Goal: Navigation & Orientation: Find specific page/section

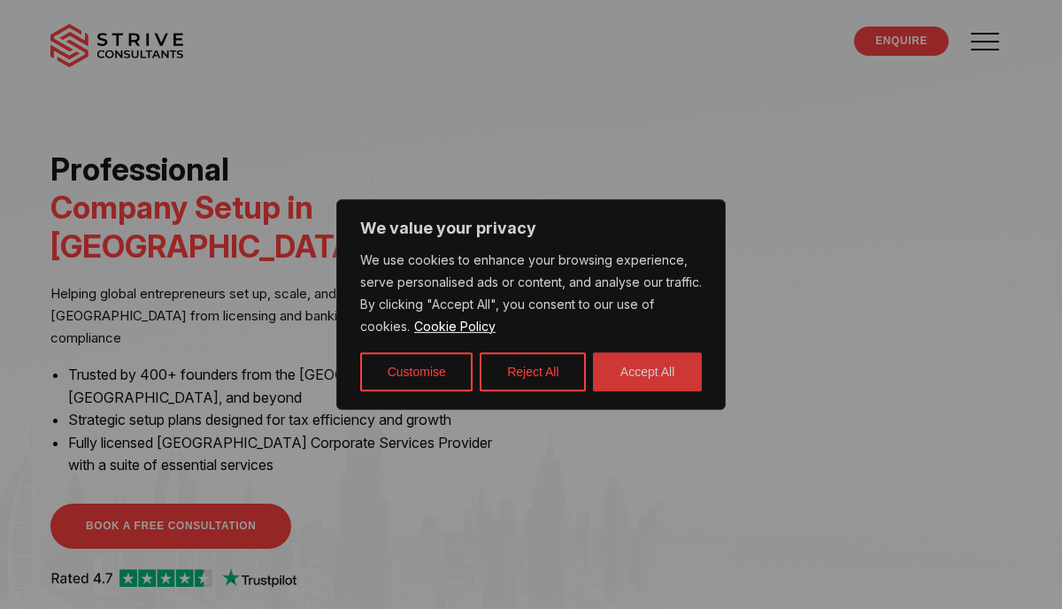
click at [640, 362] on button "Accept All" at bounding box center [647, 371] width 109 height 39
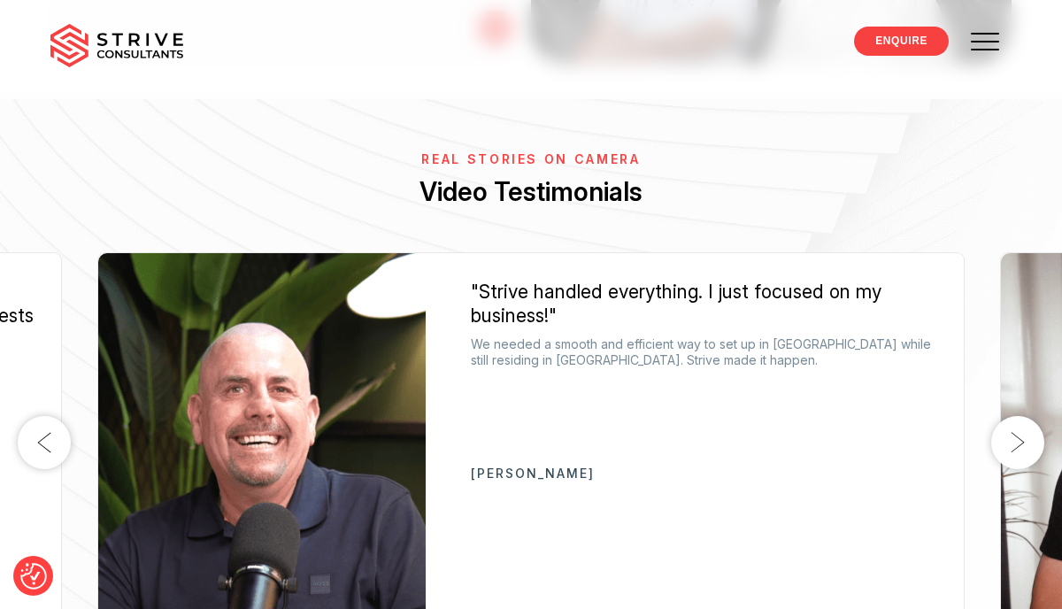
scroll to position [2821, 0]
click at [1023, 415] on button "Next" at bounding box center [1018, 441] width 53 height 53
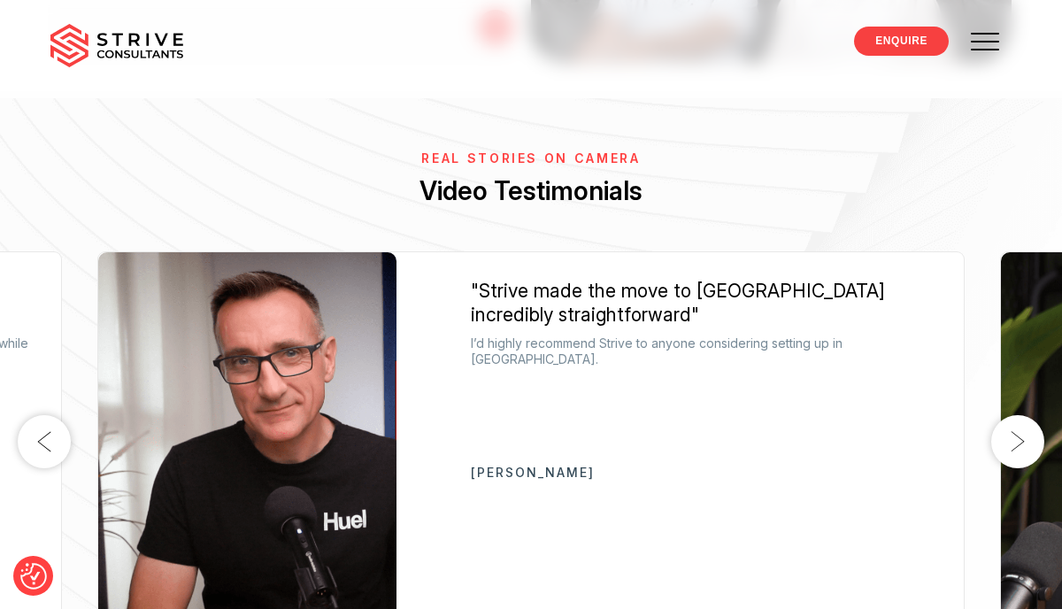
click at [1016, 415] on button "Next" at bounding box center [1018, 441] width 53 height 53
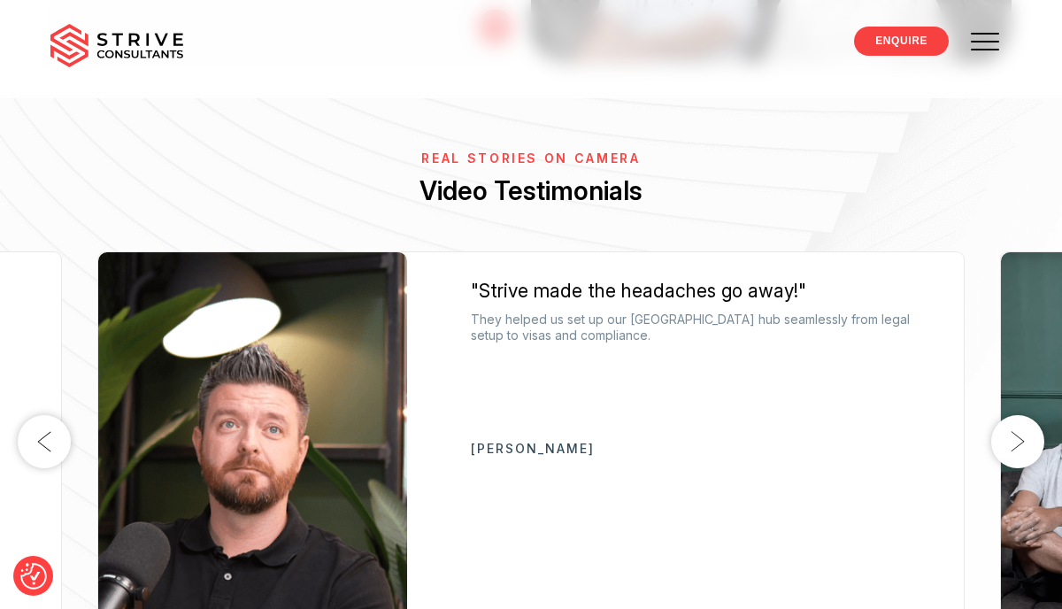
click at [1016, 415] on button "Next" at bounding box center [1018, 441] width 53 height 53
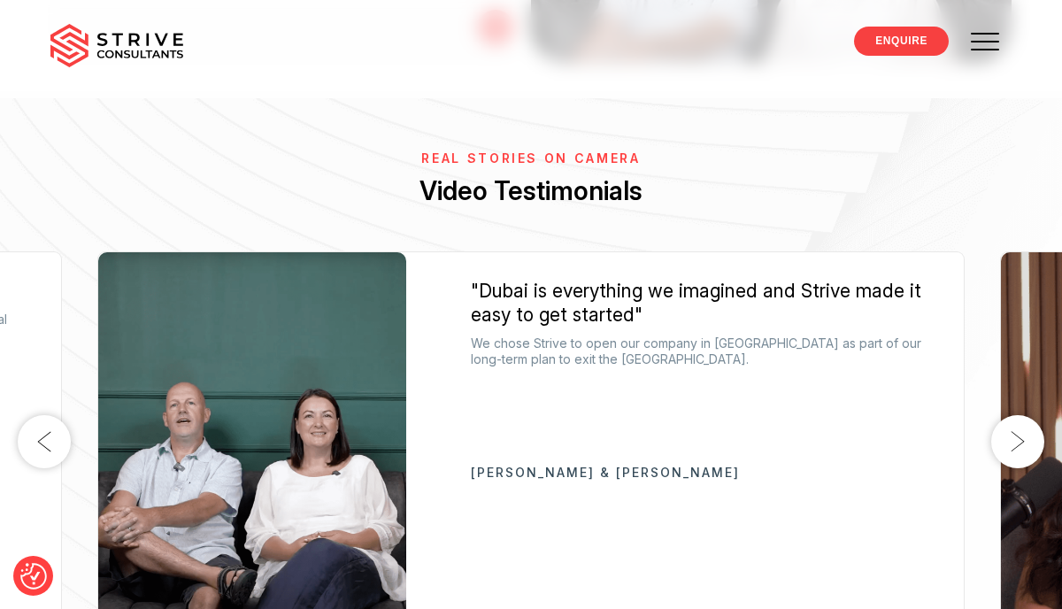
click at [1016, 415] on button "Next" at bounding box center [1018, 441] width 53 height 53
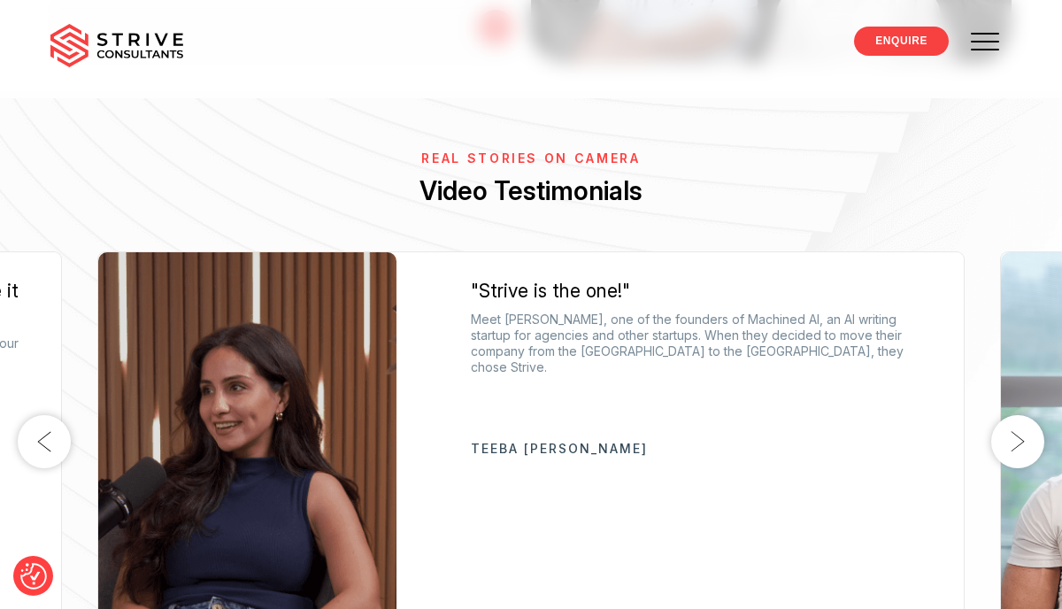
click at [1016, 415] on button "Next" at bounding box center [1018, 441] width 53 height 53
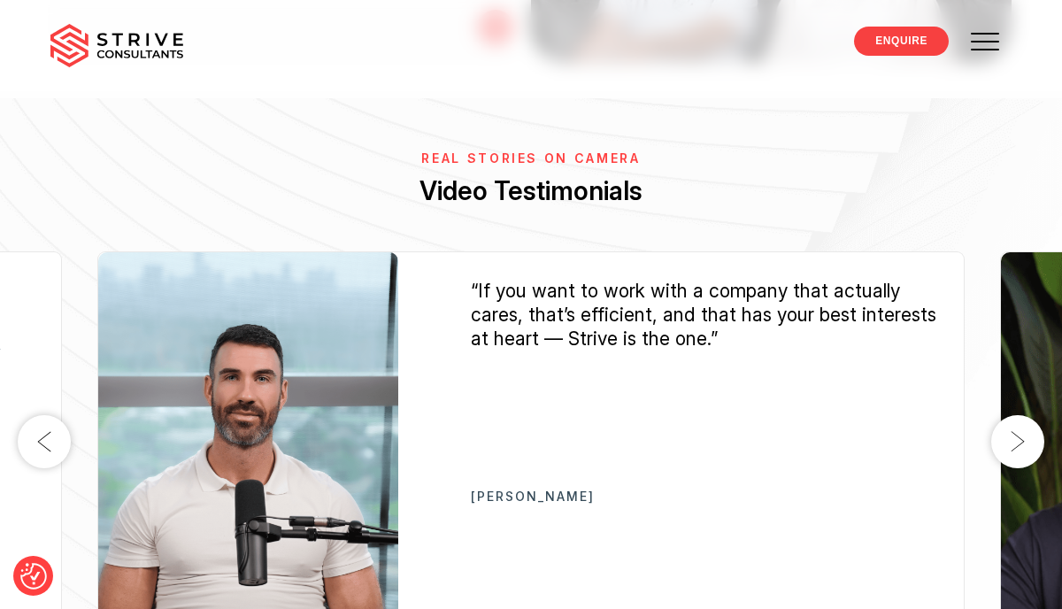
click at [1016, 415] on button "Next" at bounding box center [1018, 441] width 53 height 53
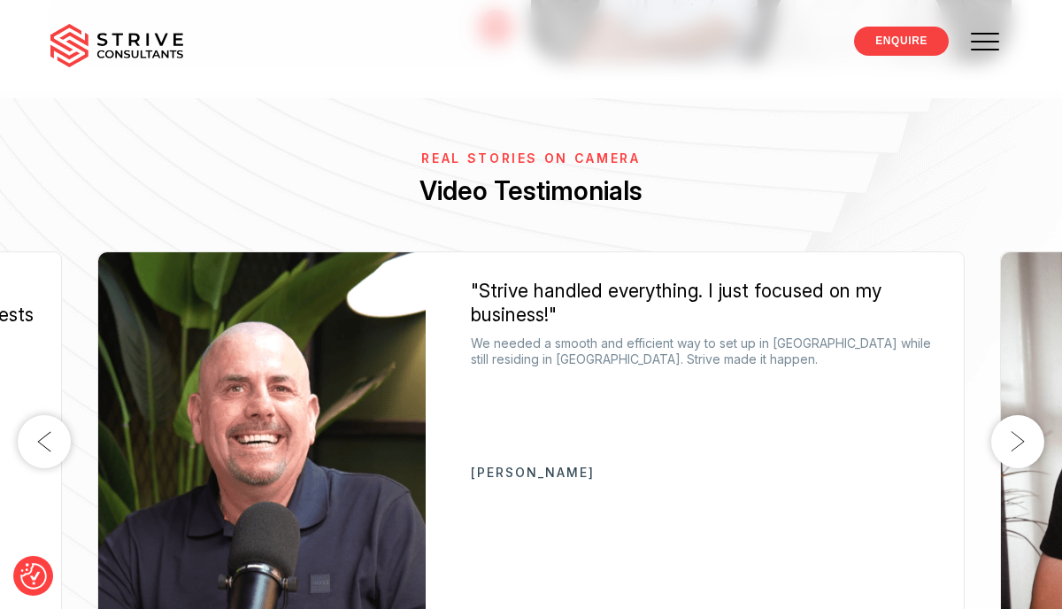
click at [1016, 415] on button "Next" at bounding box center [1018, 441] width 53 height 53
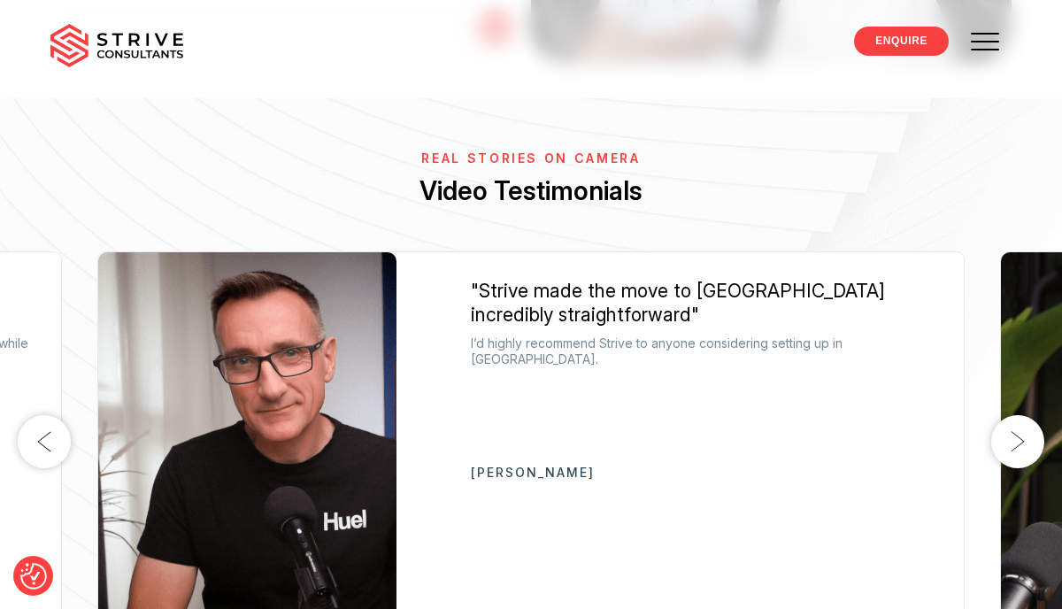
click at [1016, 415] on button "Next" at bounding box center [1018, 441] width 53 height 53
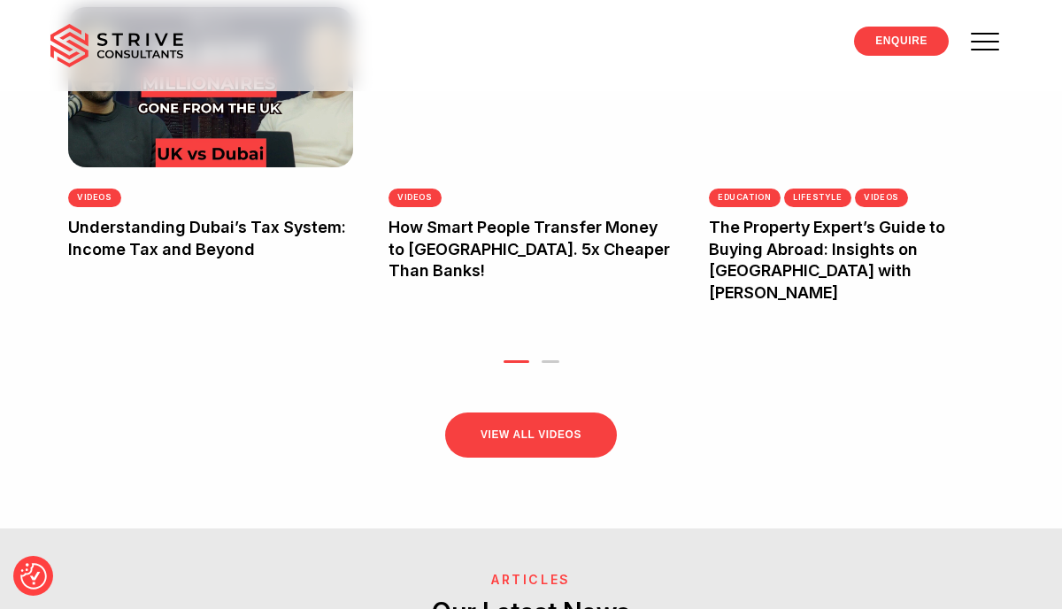
scroll to position [3982, 0]
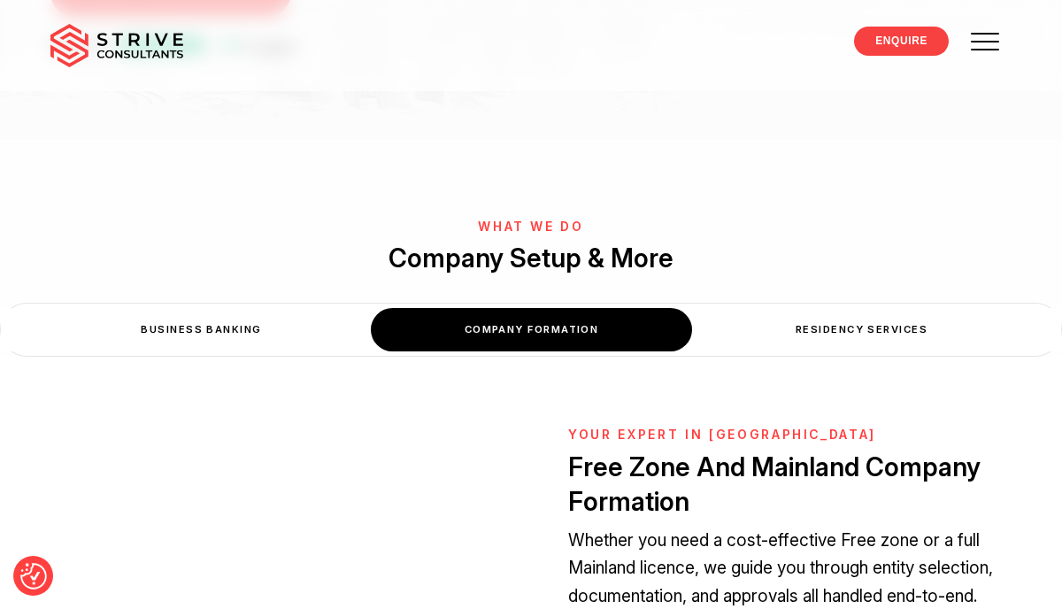
scroll to position [607, 0]
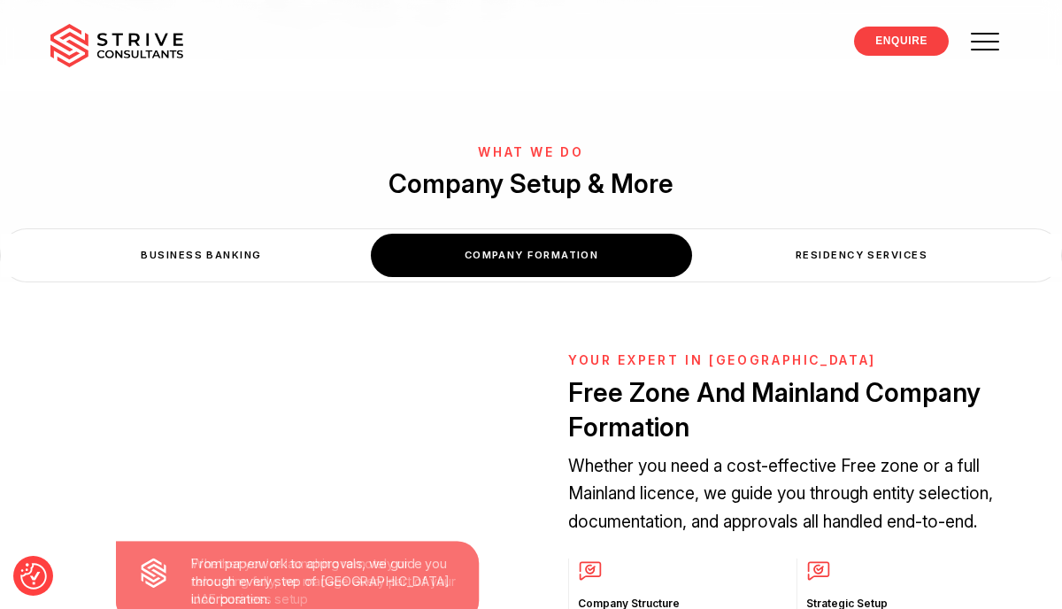
click at [880, 234] on div "Residency Services" at bounding box center [861, 255] width 321 height 43
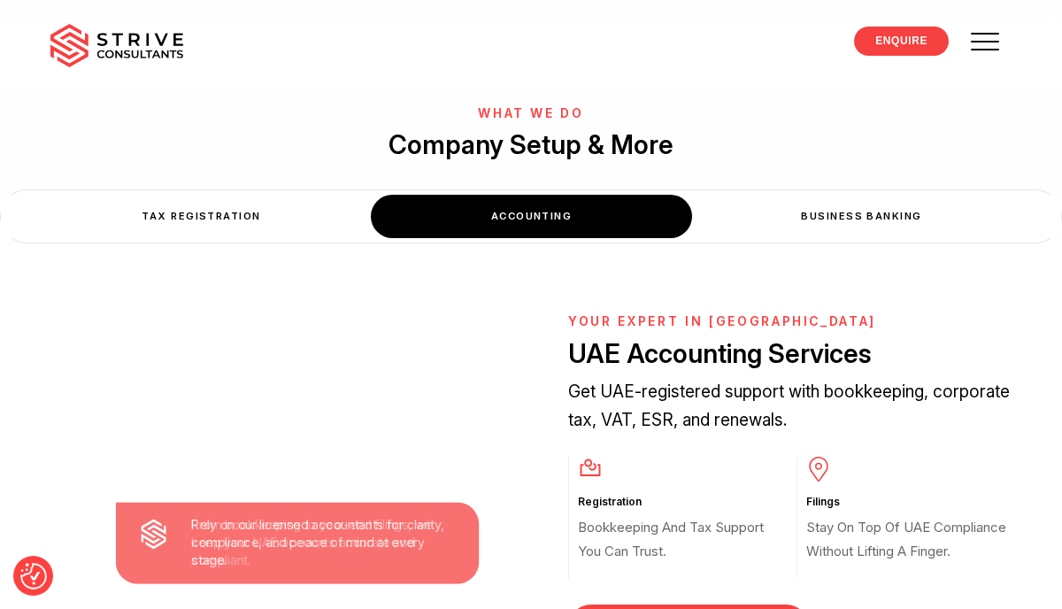
scroll to position [669, 0]
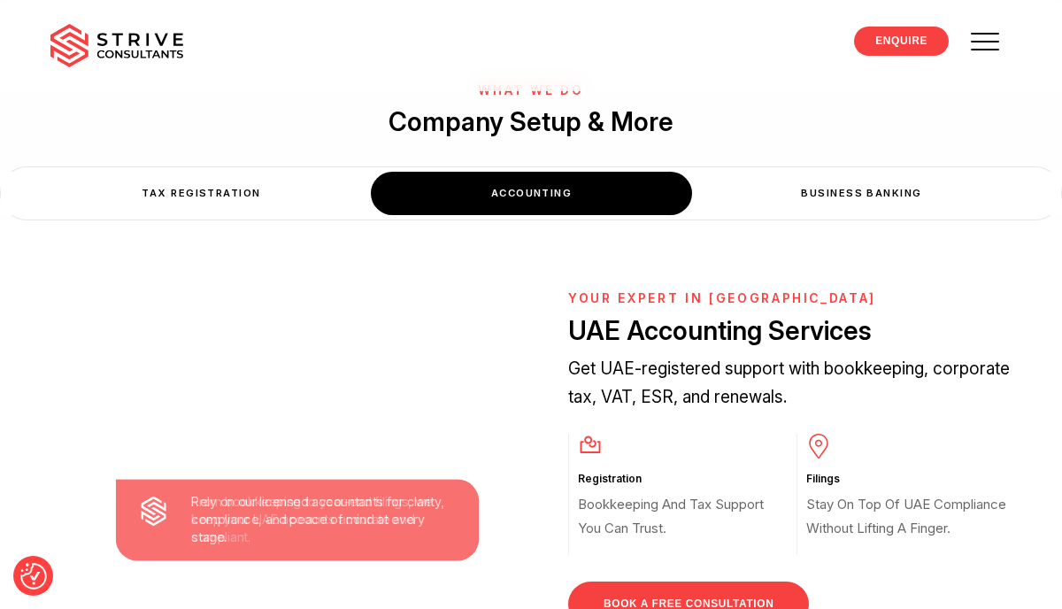
click at [855, 172] on div "Business Banking" at bounding box center [861, 193] width 321 height 43
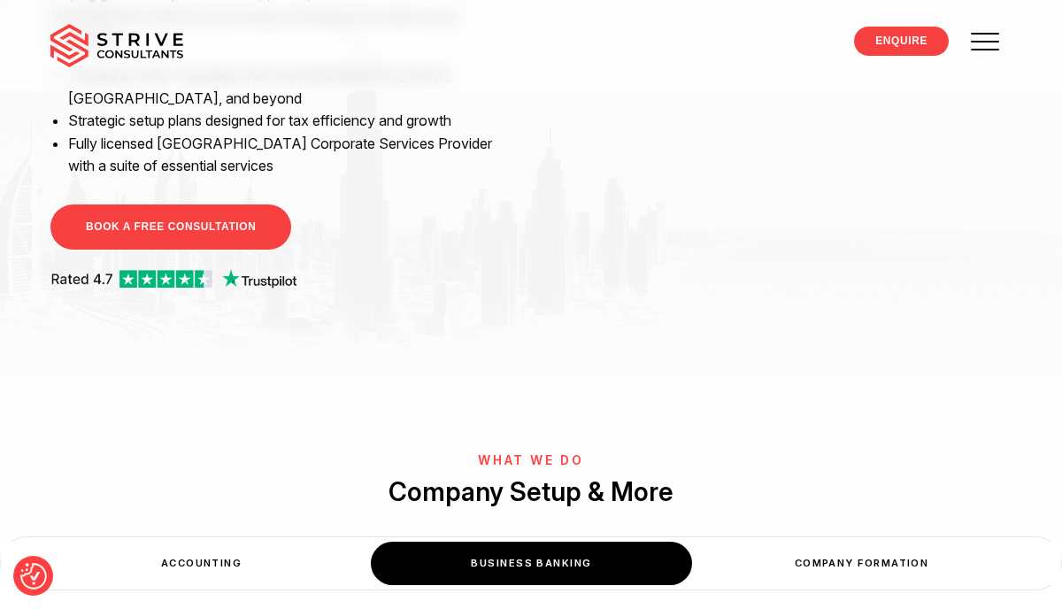
scroll to position [0, 0]
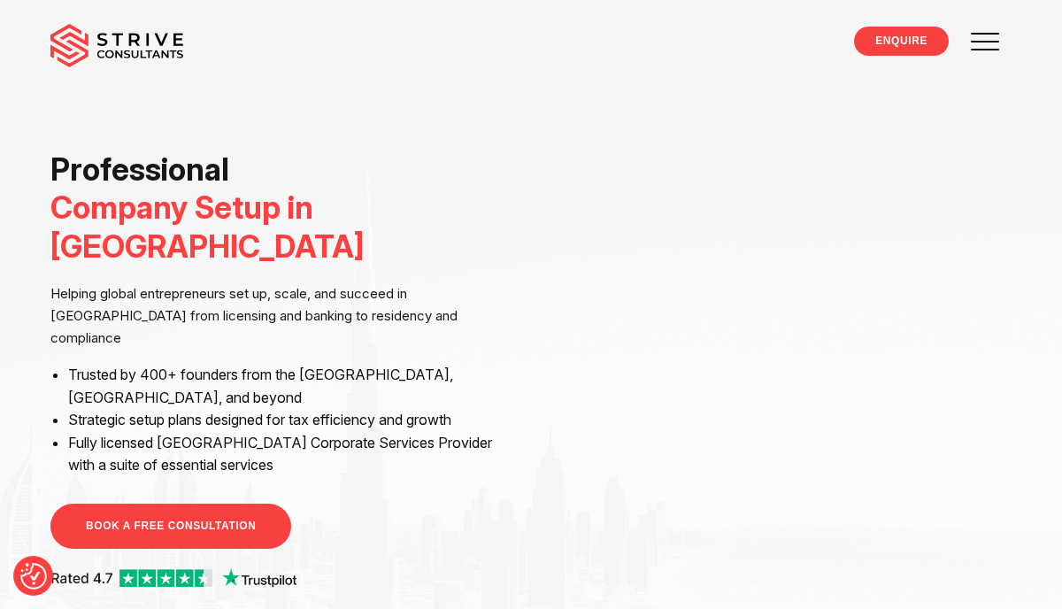
click at [987, 36] on span at bounding box center [987, 41] width 50 height 50
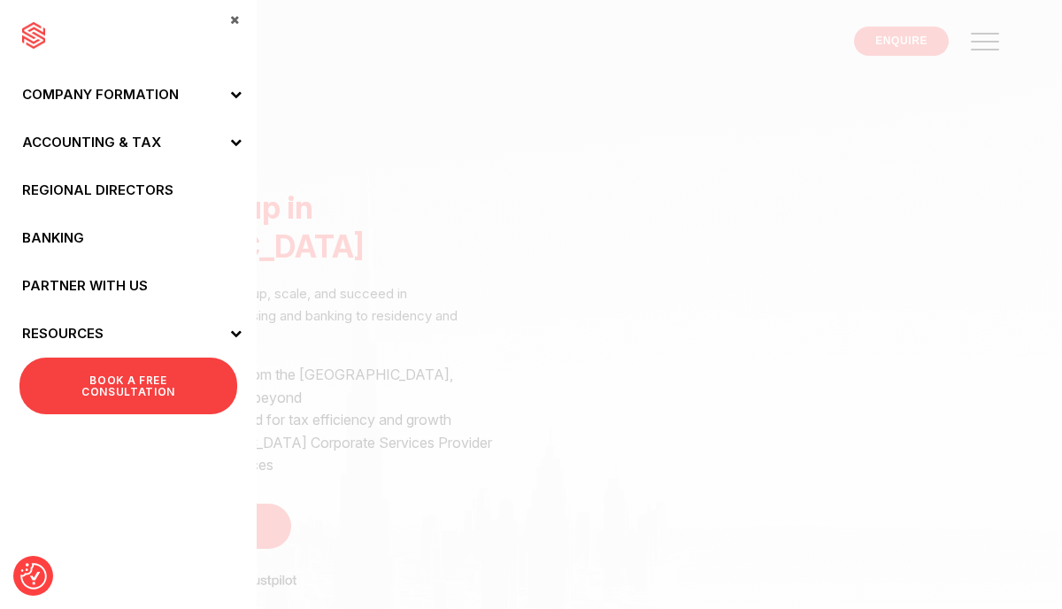
click at [120, 190] on link "Regional Directors" at bounding box center [128, 190] width 257 height 48
